Goal: Task Accomplishment & Management: Manage account settings

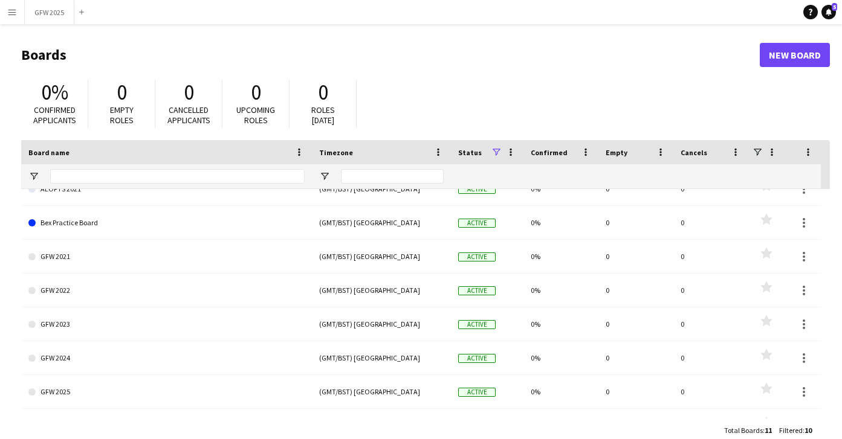
scroll to position [51, 0]
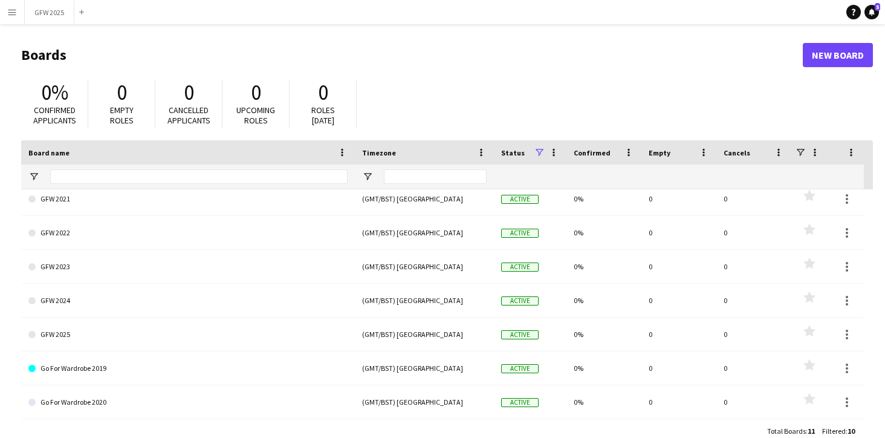
scroll to position [109, 0]
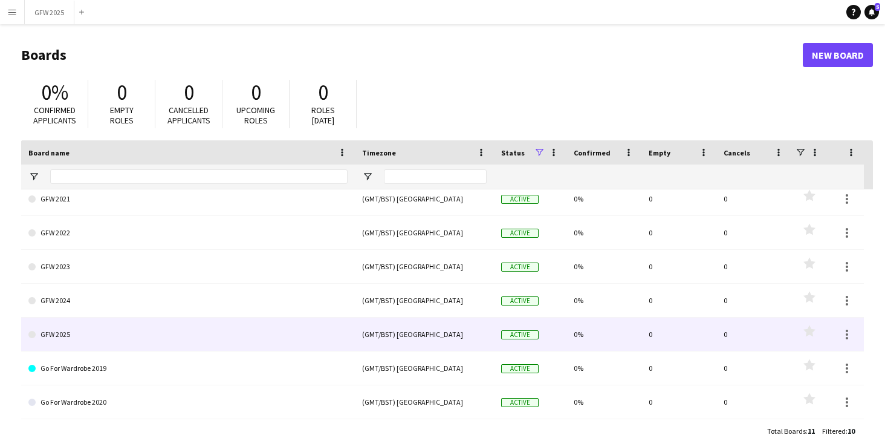
click at [301, 340] on link "GFW 2025" at bounding box center [187, 334] width 319 height 34
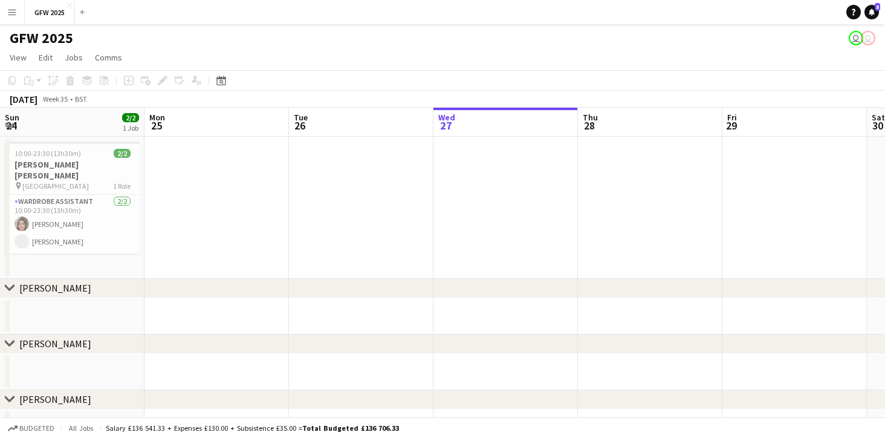
scroll to position [0, 289]
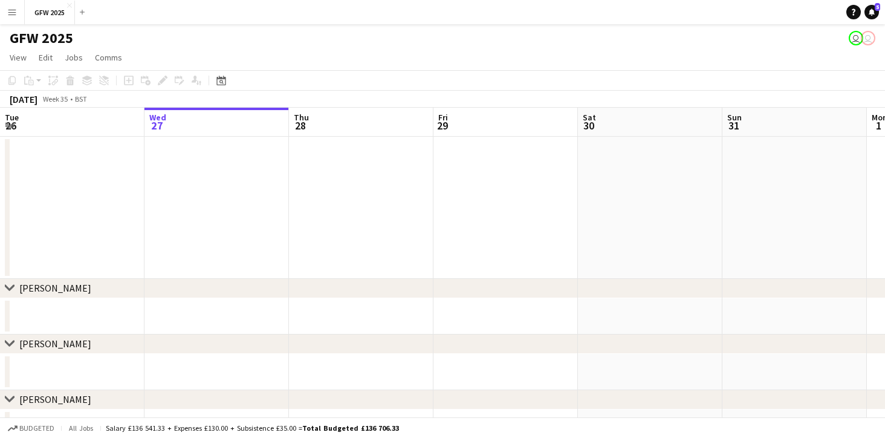
click at [9, 12] on app-icon "Menu" at bounding box center [12, 12] width 10 height 10
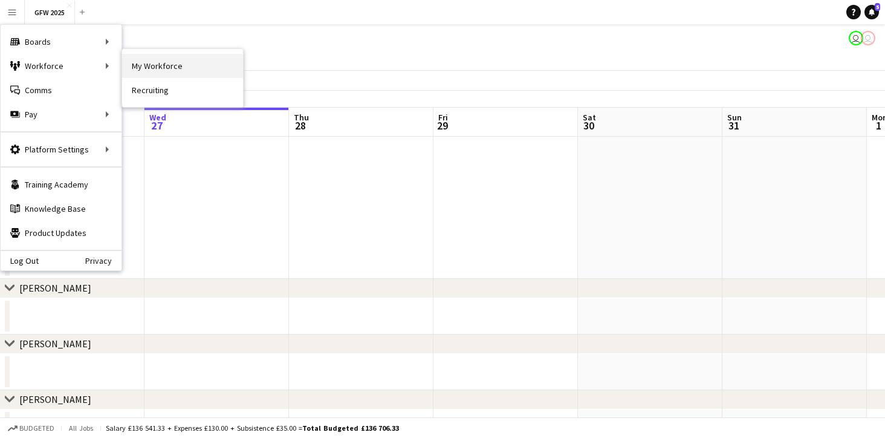
click at [148, 65] on link "My Workforce" at bounding box center [182, 66] width 121 height 24
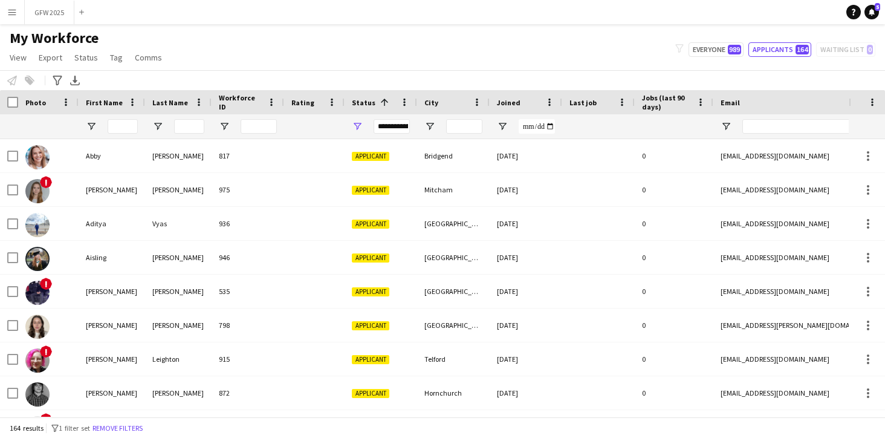
click at [396, 124] on div "**********" at bounding box center [392, 126] width 36 height 15
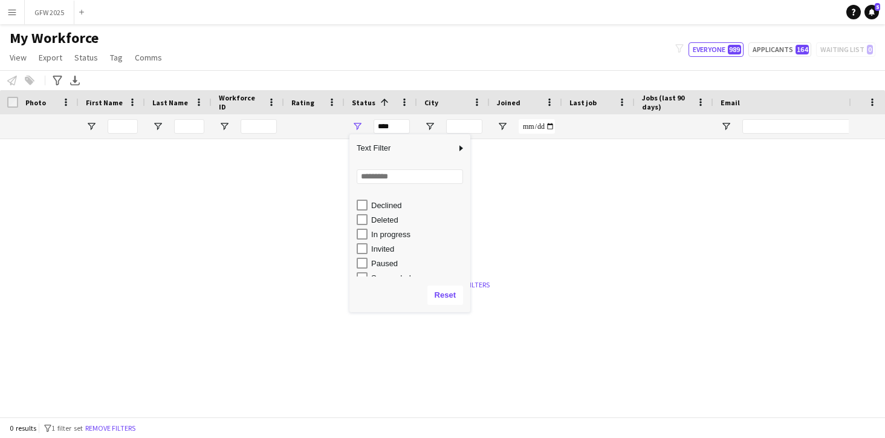
scroll to position [70, 0]
type input "**********"
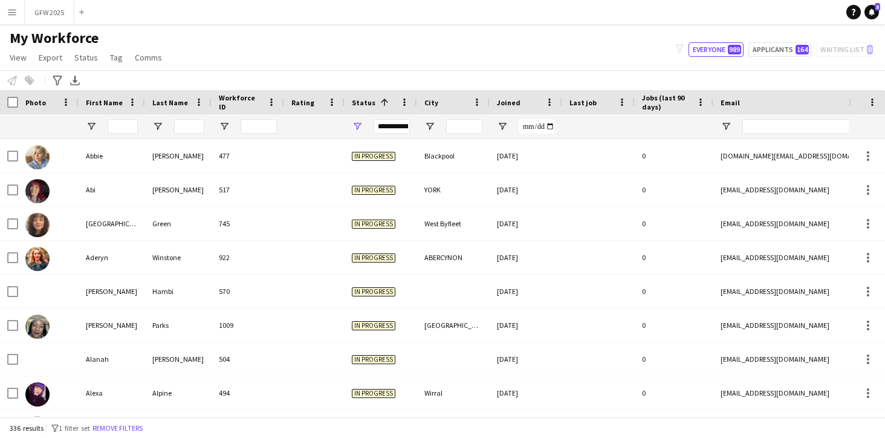
click at [319, 131] on div at bounding box center [314, 126] width 46 height 24
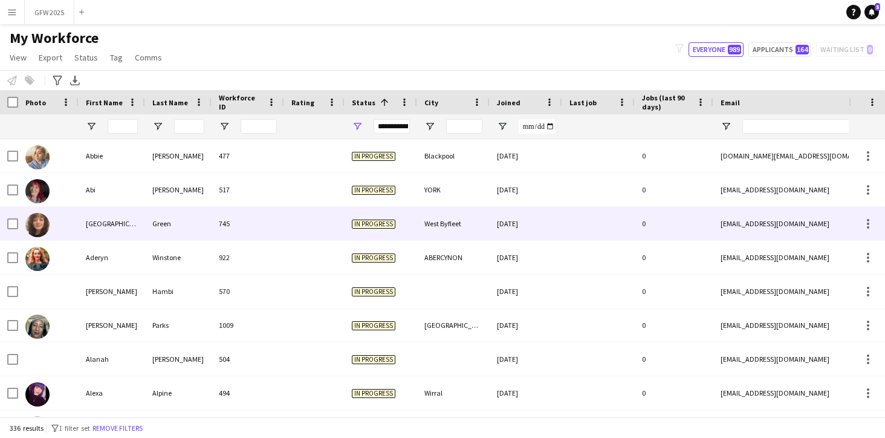
click at [565, 221] on div at bounding box center [598, 223] width 73 height 33
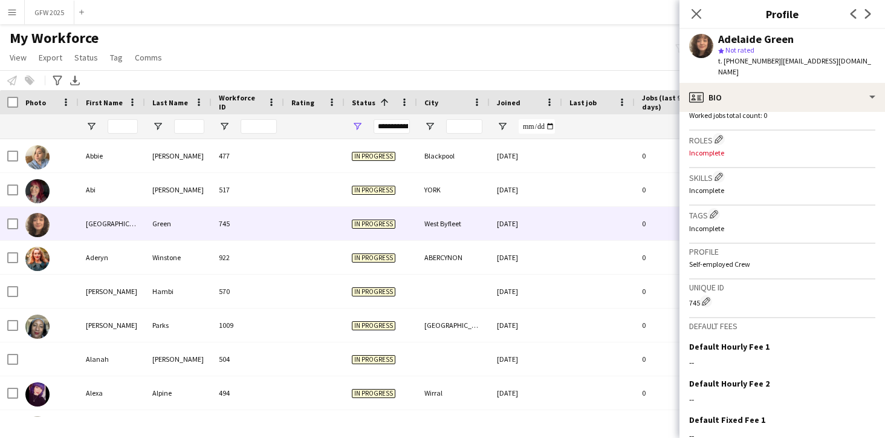
scroll to position [430, 0]
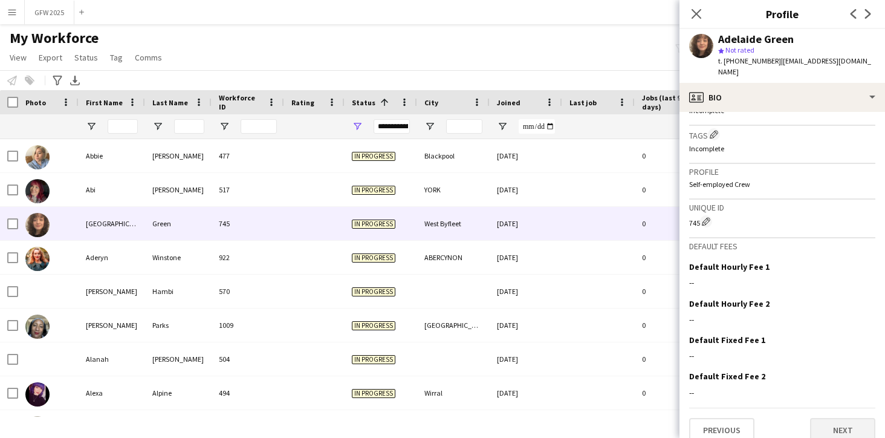
click at [831, 421] on button "Next" at bounding box center [842, 430] width 65 height 24
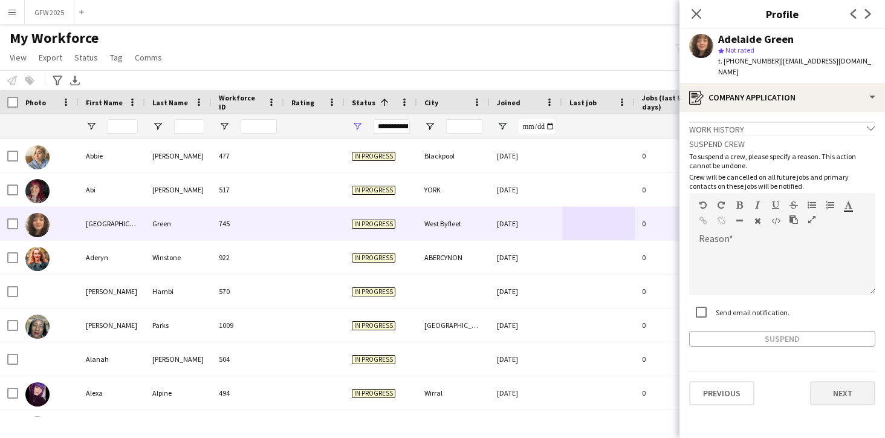
click at [831, 384] on button "Next" at bounding box center [842, 393] width 65 height 24
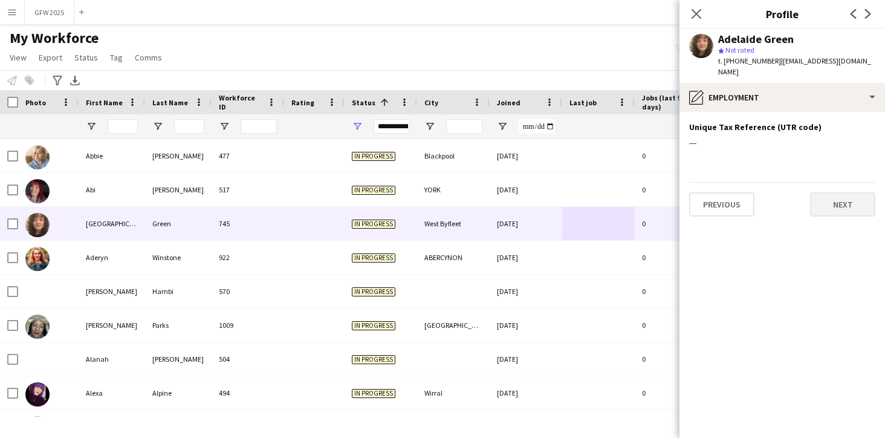
click at [829, 195] on button "Next" at bounding box center [842, 204] width 65 height 24
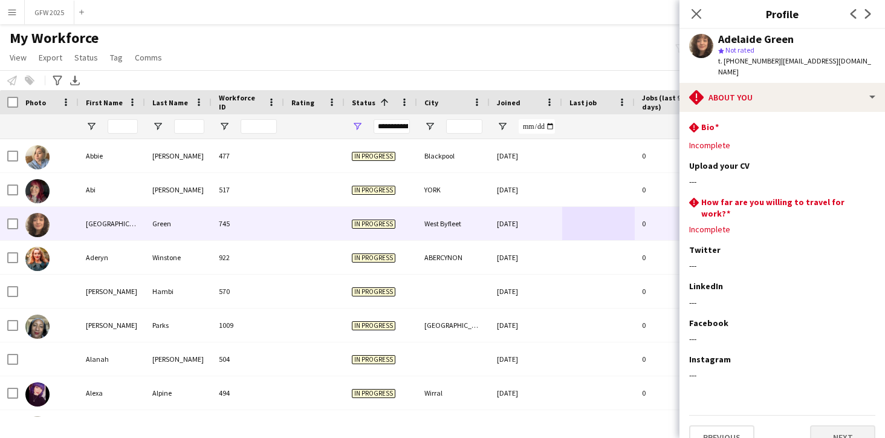
click at [850, 425] on button "Next" at bounding box center [842, 437] width 65 height 24
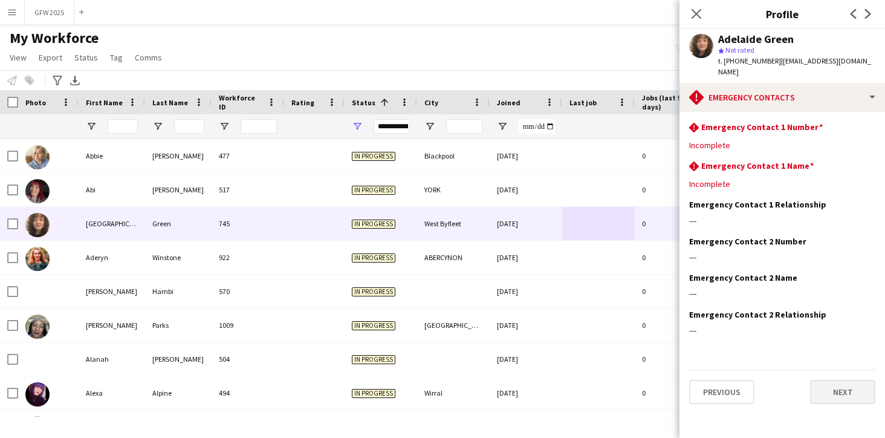
click at [843, 380] on button "Next" at bounding box center [842, 392] width 65 height 24
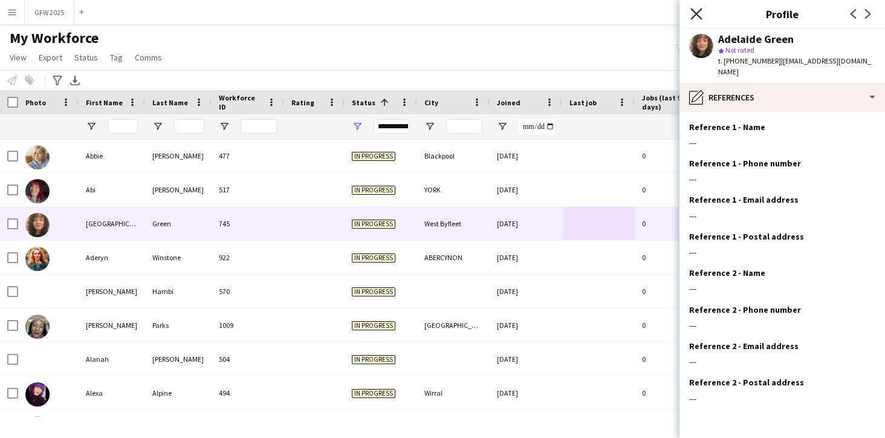
click at [699, 15] on icon "Close pop-in" at bounding box center [695, 13] width 11 height 11
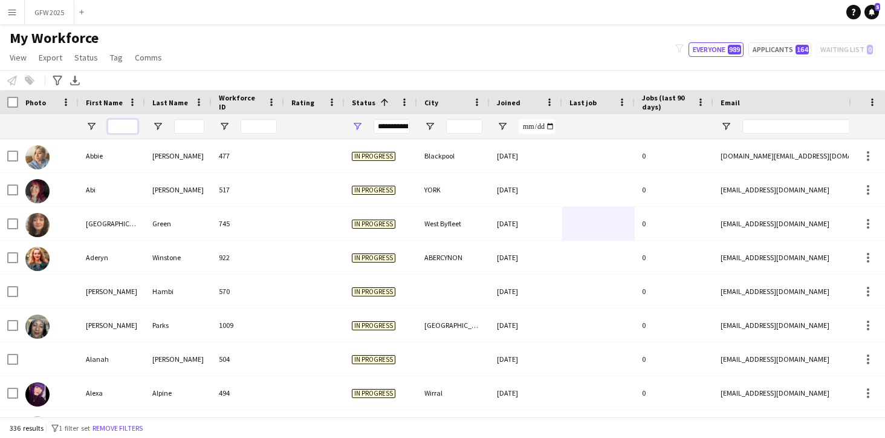
click at [120, 126] on input "First Name Filter Input" at bounding box center [123, 126] width 30 height 15
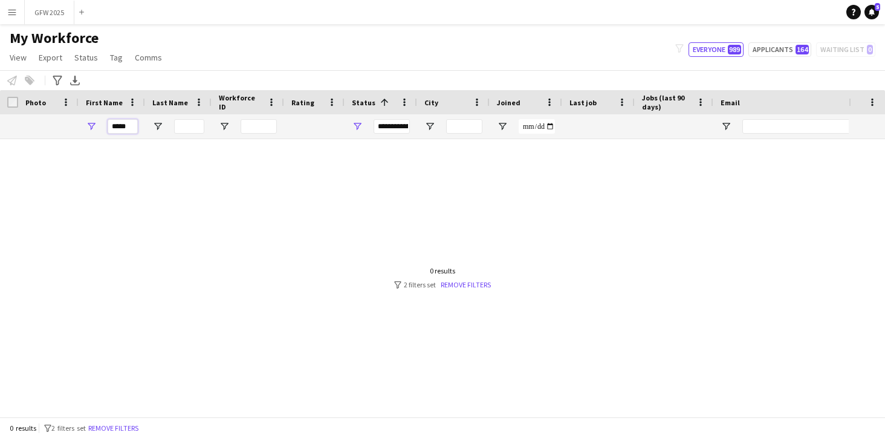
type input "*****"
click at [405, 129] on div "**********" at bounding box center [392, 126] width 36 height 15
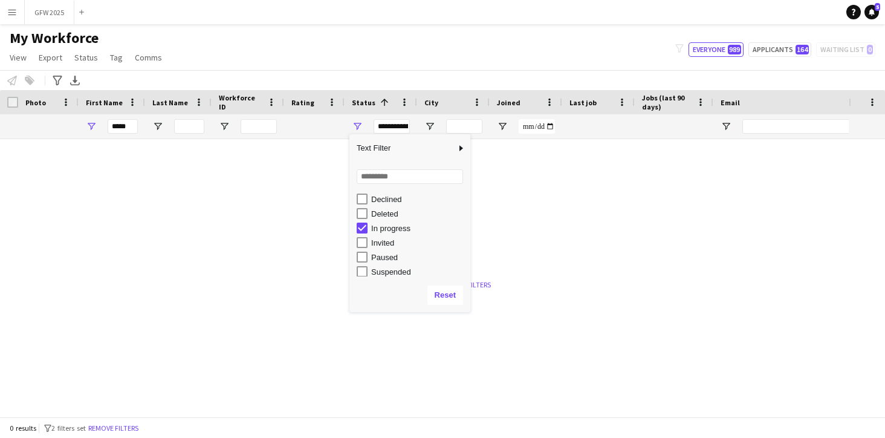
scroll to position [60, 0]
type input "**********"
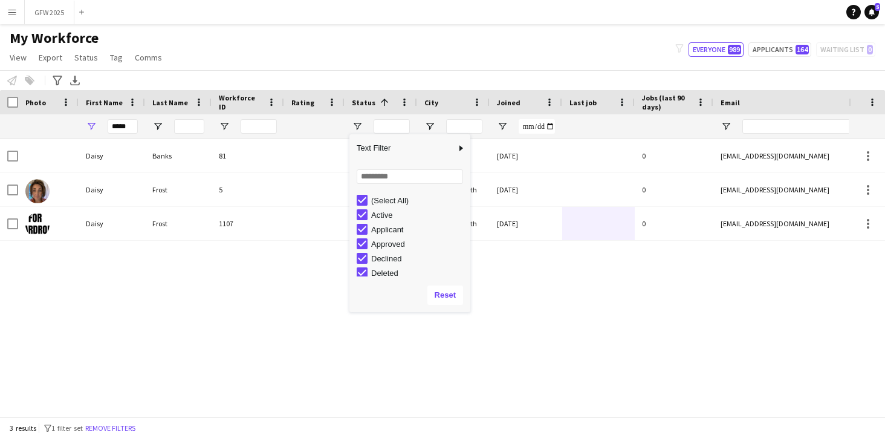
click at [320, 293] on div "Daisy Banks 81 Active 01-05-2019 0 daisybanks@btinternet.com +447969206715 Dais…" at bounding box center [424, 277] width 849 height 277
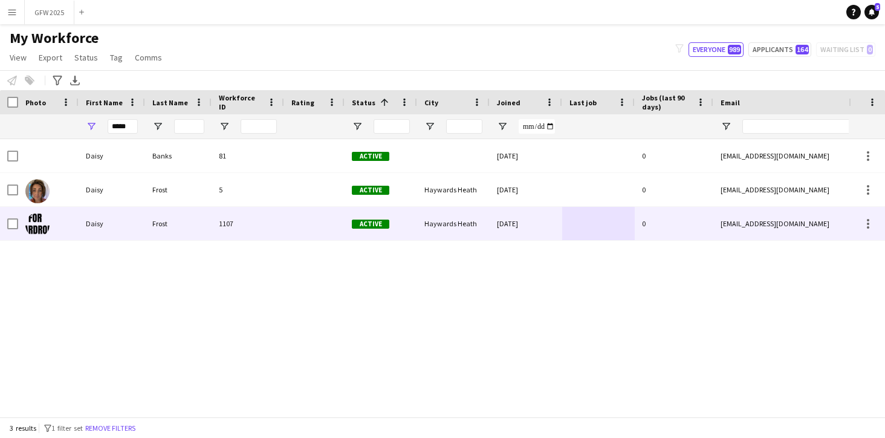
click at [310, 227] on div at bounding box center [314, 223] width 60 height 33
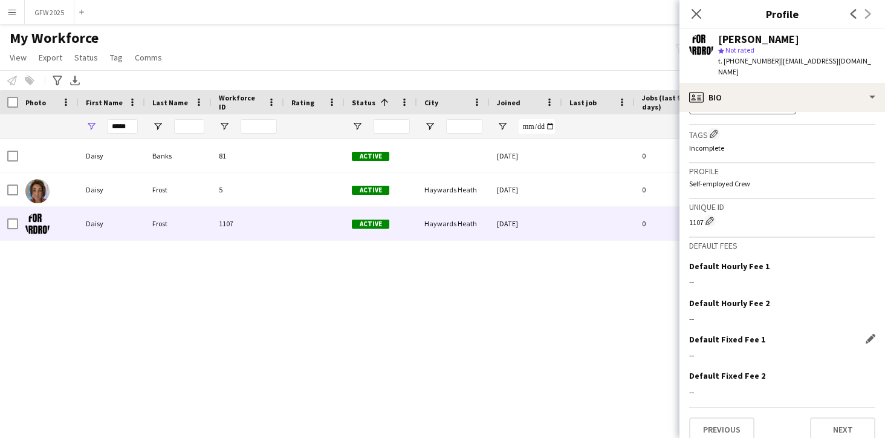
scroll to position [431, 0]
click at [852, 418] on button "Next" at bounding box center [842, 430] width 65 height 24
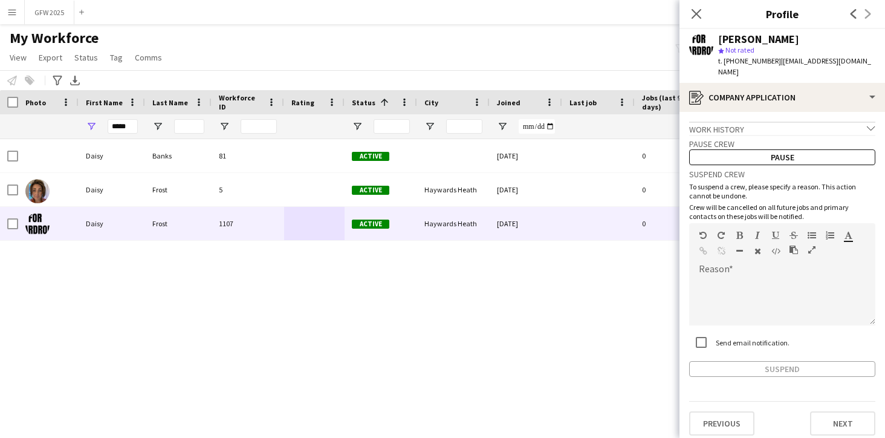
scroll to position [0, 0]
click at [840, 411] on button "Next" at bounding box center [842, 423] width 65 height 24
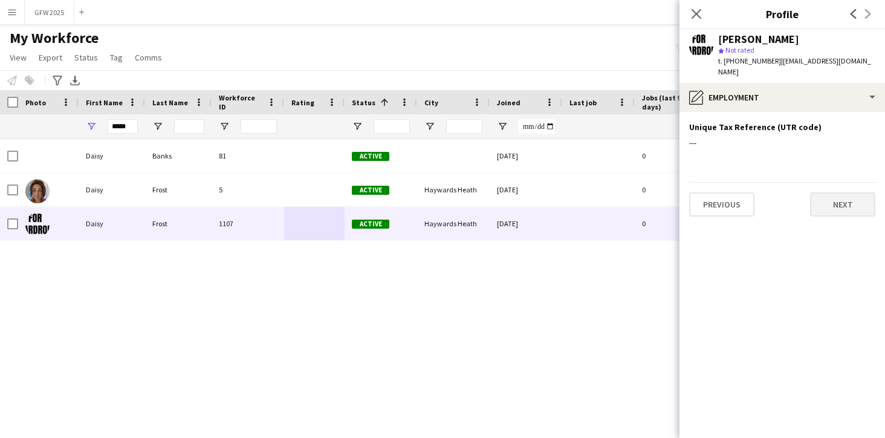
click at [837, 192] on button "Next" at bounding box center [842, 204] width 65 height 24
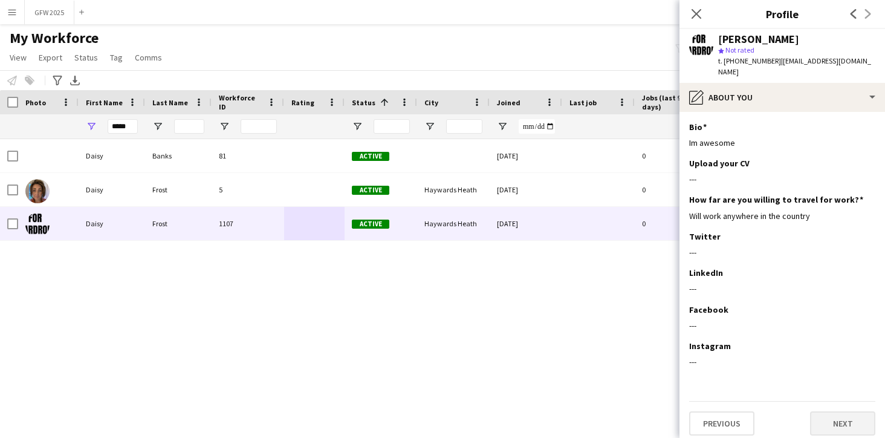
click at [849, 411] on button "Next" at bounding box center [842, 423] width 65 height 24
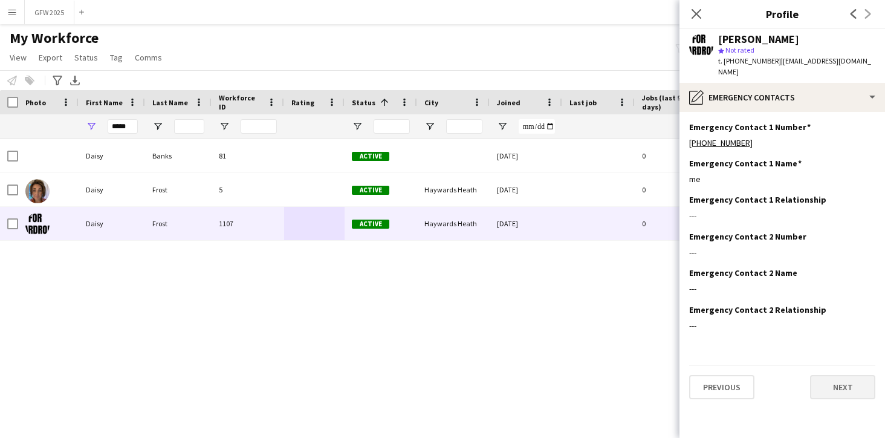
click at [840, 379] on button "Next" at bounding box center [842, 387] width 65 height 24
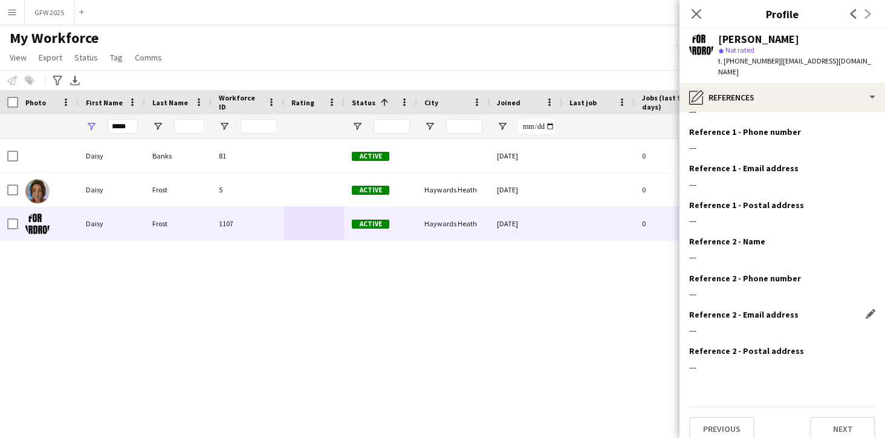
scroll to position [31, 0]
click at [844, 420] on button "Next" at bounding box center [842, 429] width 65 height 24
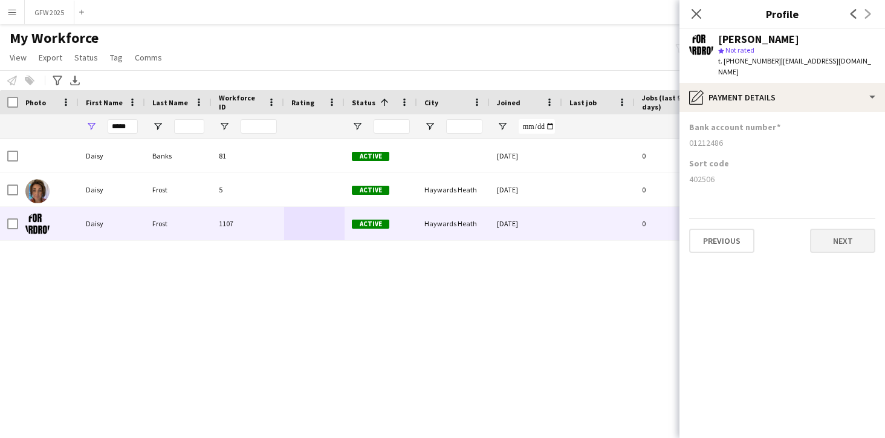
click at [838, 230] on button "Next" at bounding box center [842, 240] width 65 height 24
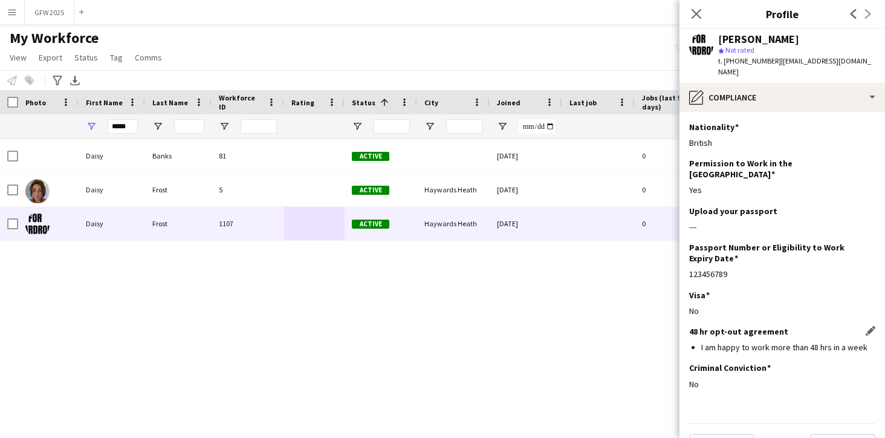
scroll to position [5, 0]
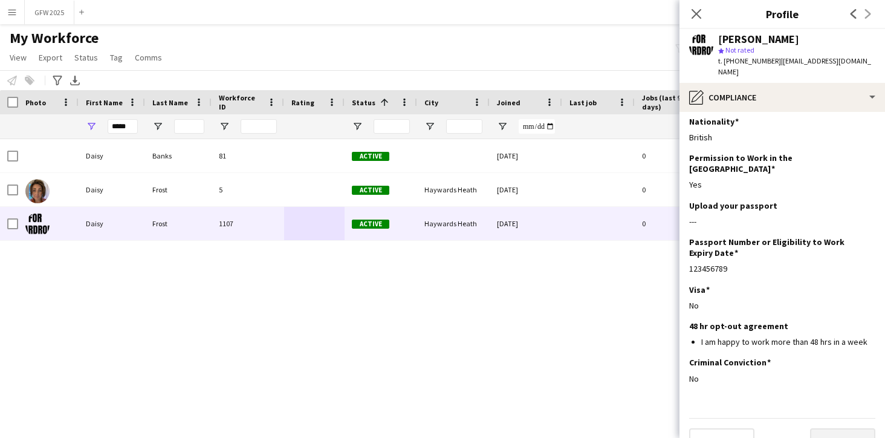
click at [843, 428] on button "Next" at bounding box center [842, 440] width 65 height 24
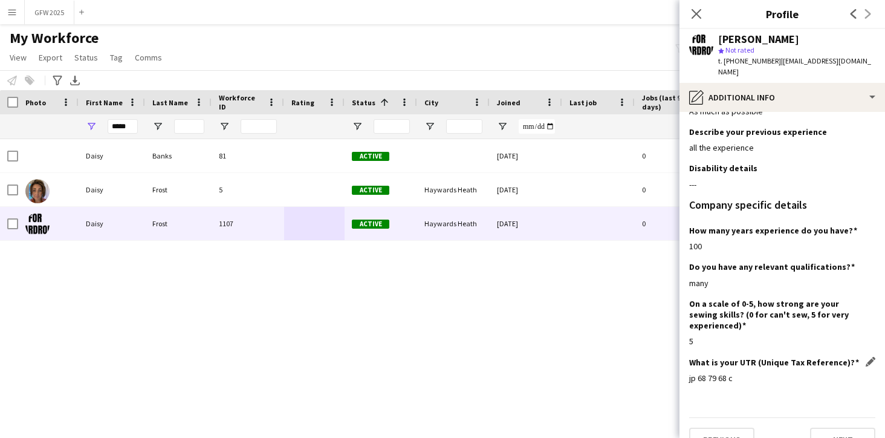
scroll to position [31, 0]
click at [845, 428] on button "Next" at bounding box center [842, 440] width 65 height 24
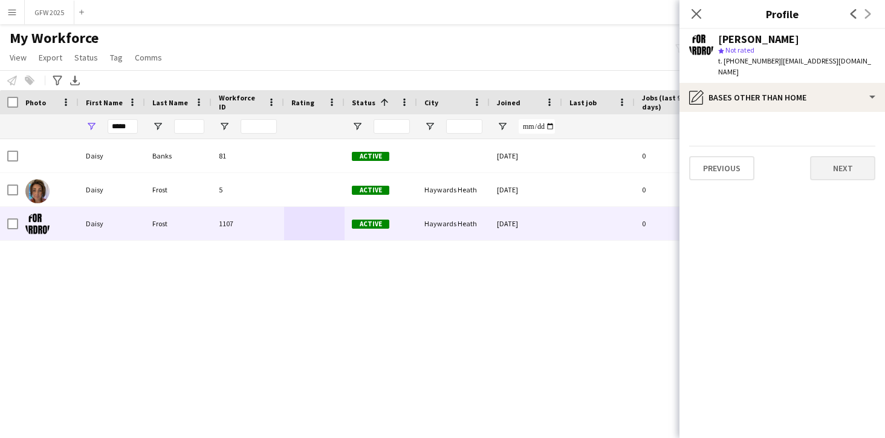
click at [844, 163] on button "Next" at bounding box center [842, 168] width 65 height 24
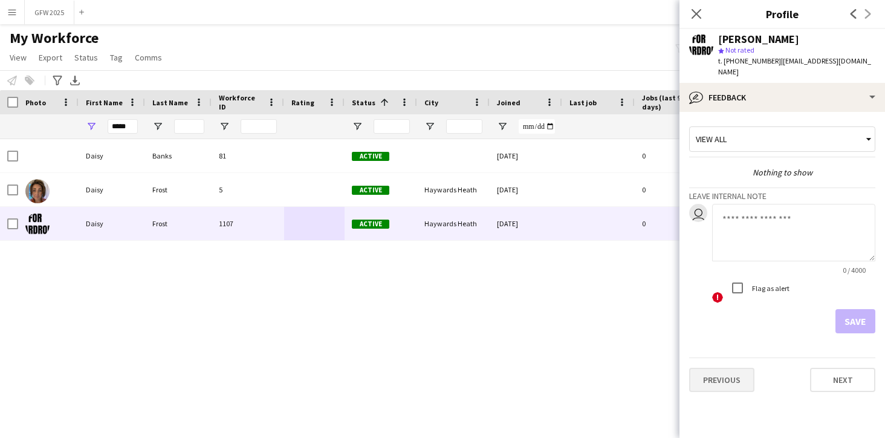
click at [734, 374] on button "Previous" at bounding box center [721, 380] width 65 height 24
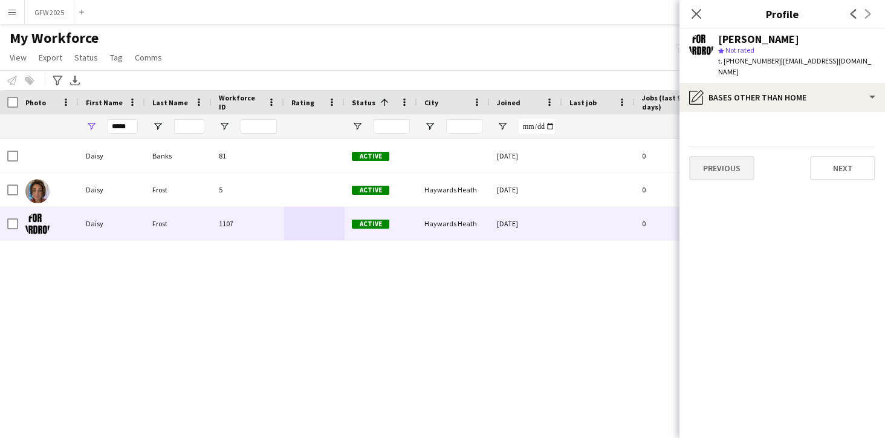
click at [734, 158] on button "Previous" at bounding box center [721, 168] width 65 height 24
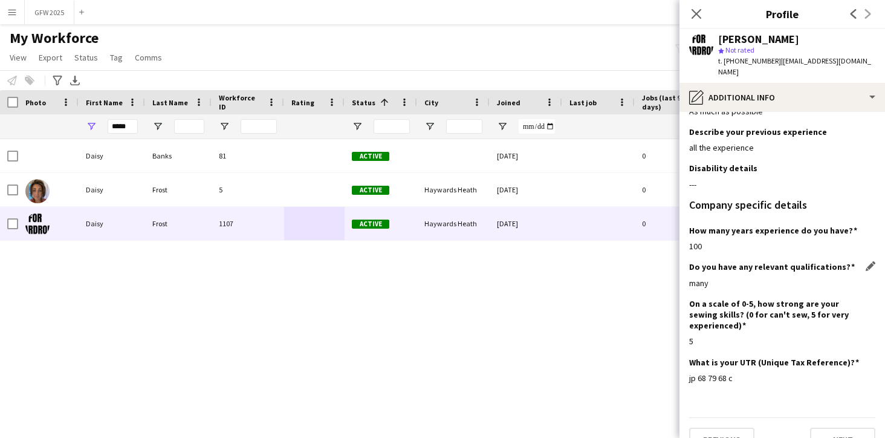
scroll to position [31, 0]
click at [834, 428] on button "Next" at bounding box center [842, 440] width 65 height 24
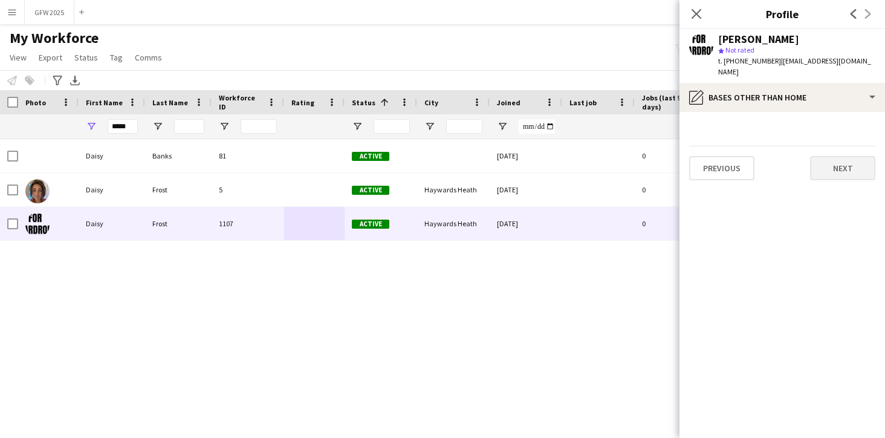
scroll to position [0, 0]
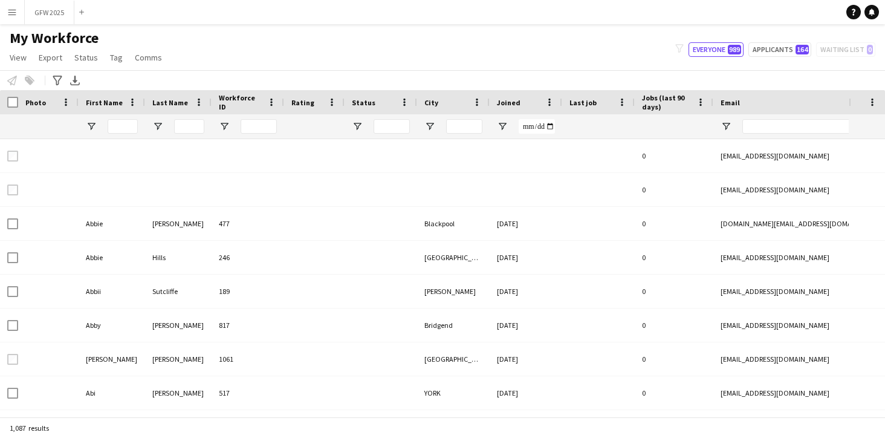
type input "*****"
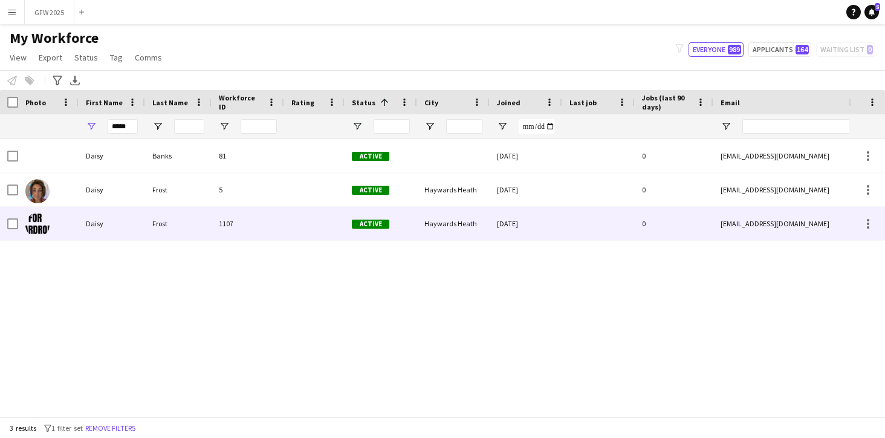
click at [700, 217] on div "0" at bounding box center [674, 223] width 79 height 33
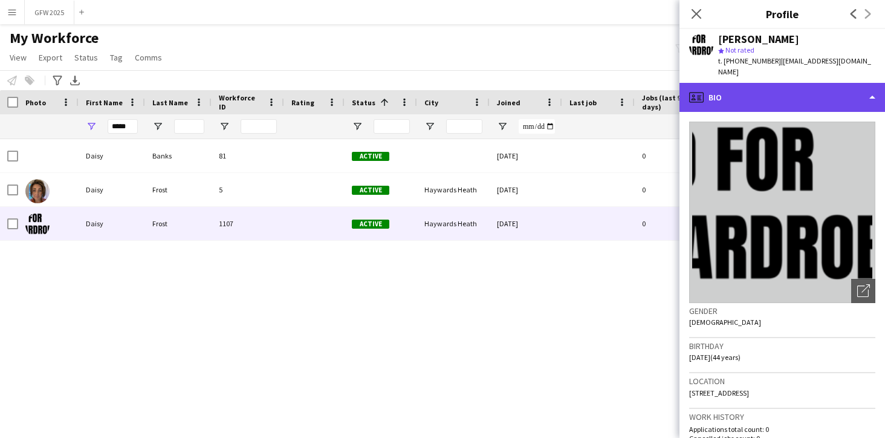
click at [813, 83] on div "profile Bio" at bounding box center [782, 97] width 206 height 29
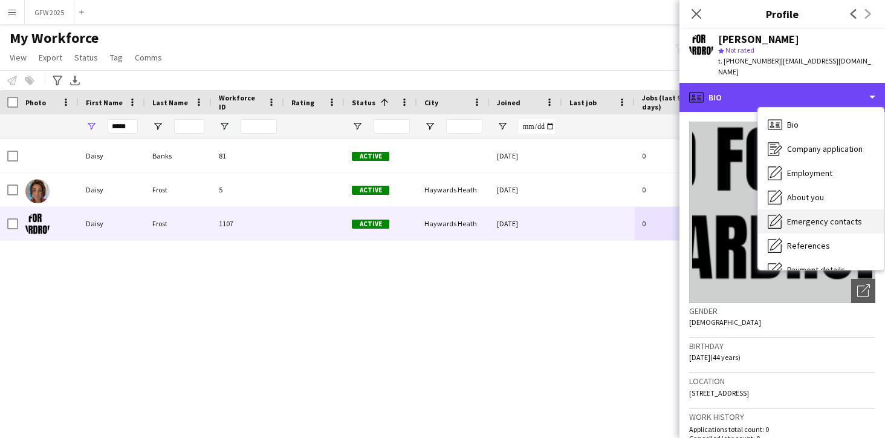
scroll to position [134, 0]
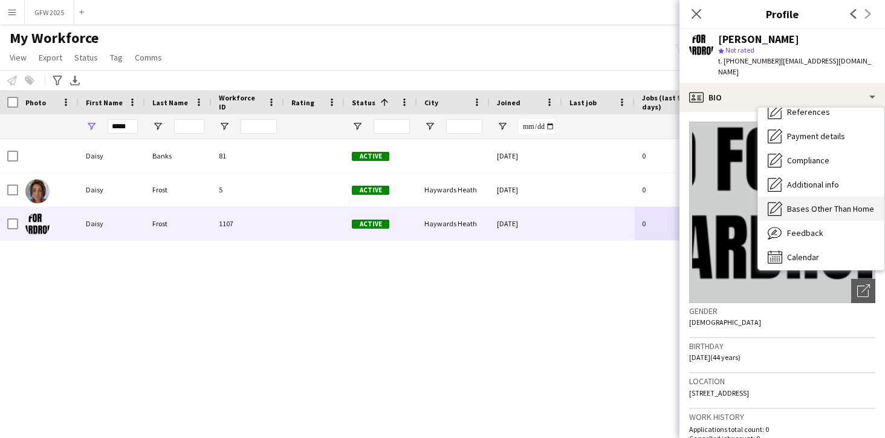
click at [824, 204] on div "Bases Other Than Home Bases Other Than Home" at bounding box center [821, 208] width 126 height 24
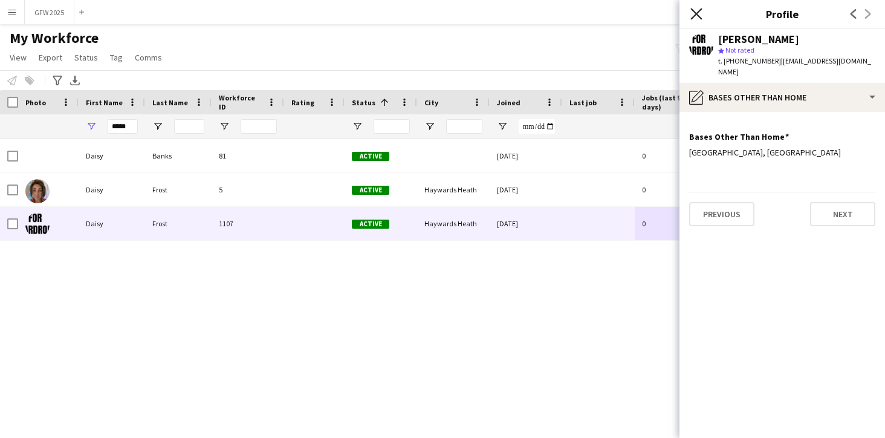
click at [699, 16] on icon "Close pop-in" at bounding box center [695, 13] width 11 height 11
